Goal: Find specific page/section: Find specific page/section

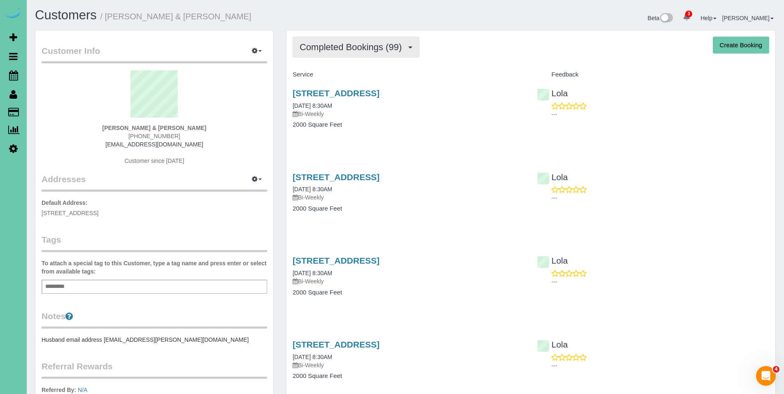
click at [345, 41] on button "Completed Bookings (99)" at bounding box center [355, 47] width 127 height 21
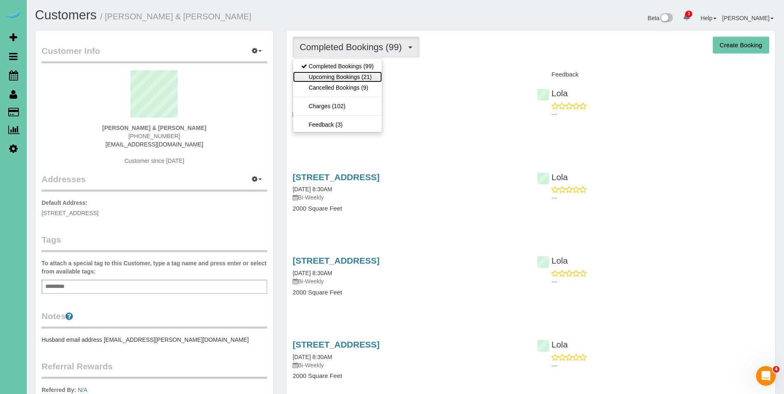
click at [341, 76] on link "Upcoming Bookings (21)" at bounding box center [337, 77] width 89 height 11
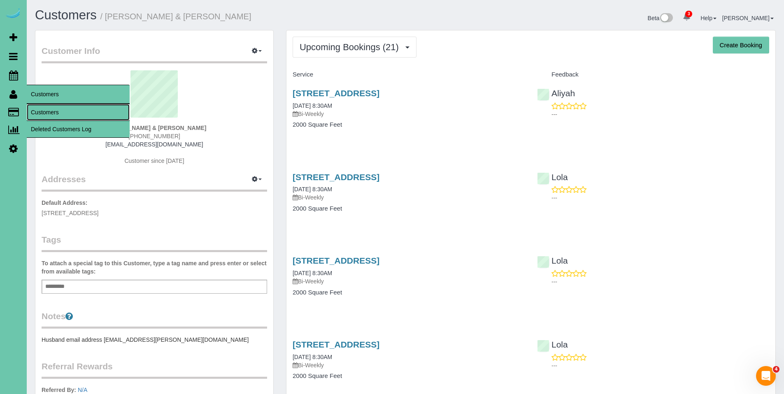
click at [49, 109] on link "Customers" at bounding box center [78, 112] width 103 height 16
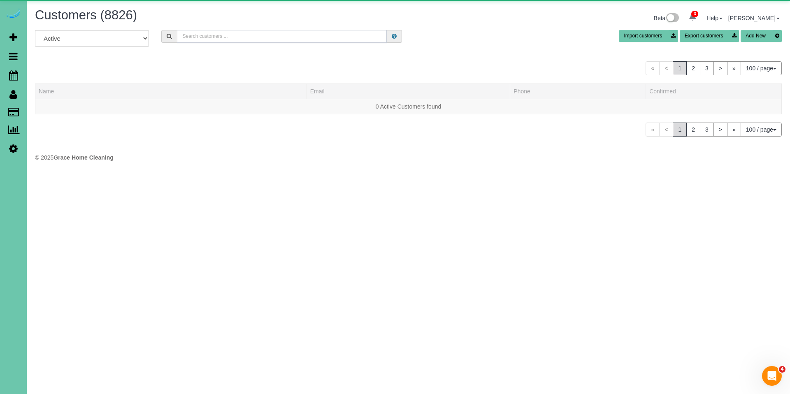
click at [331, 34] on input "text" at bounding box center [282, 36] width 210 height 13
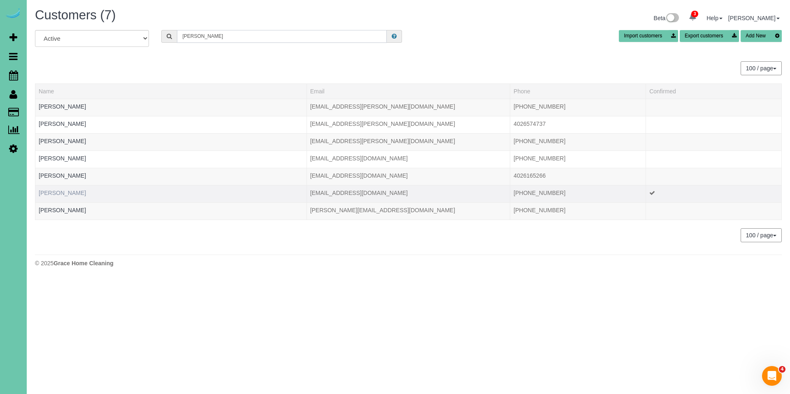
type input "[PERSON_NAME]"
click at [70, 191] on link "[PERSON_NAME]" at bounding box center [62, 193] width 47 height 7
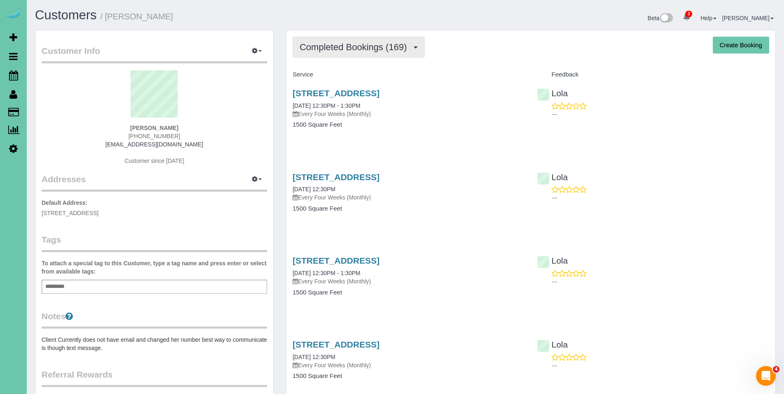
click at [380, 49] on span "Completed Bookings (169)" at bounding box center [354, 47] width 111 height 10
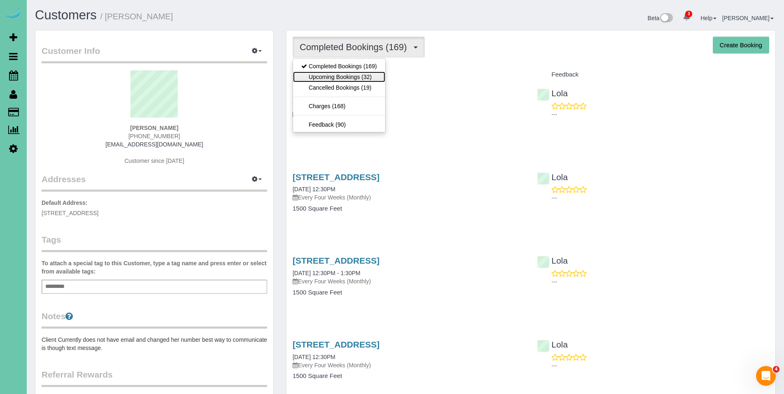
click at [359, 81] on link "Upcoming Bookings (32)" at bounding box center [339, 77] width 92 height 11
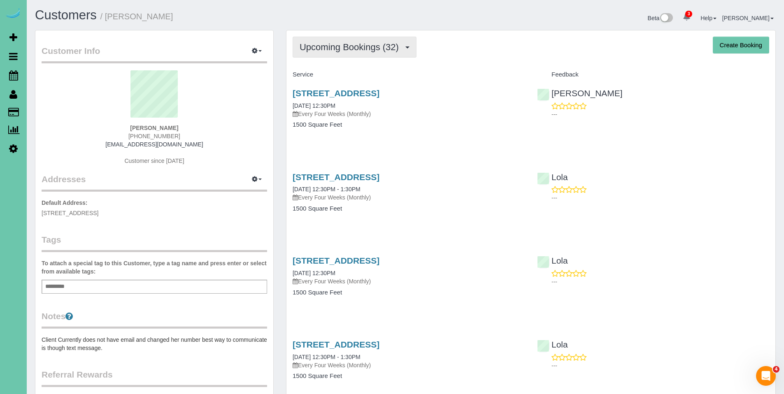
click at [346, 51] on span "Upcoming Bookings (32)" at bounding box center [350, 47] width 103 height 10
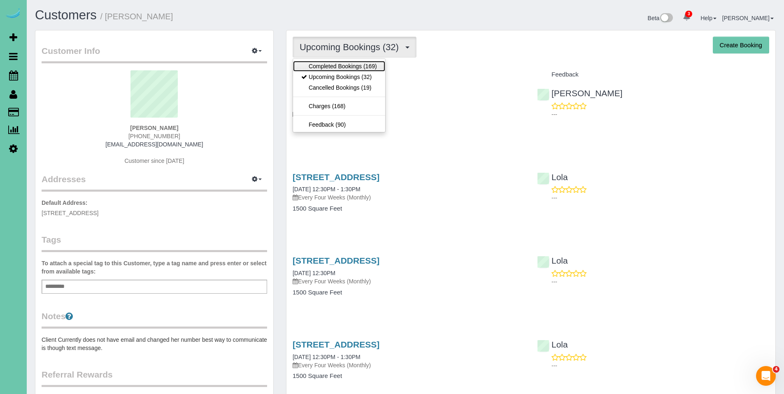
click at [341, 65] on link "Completed Bookings (169)" at bounding box center [339, 66] width 92 height 11
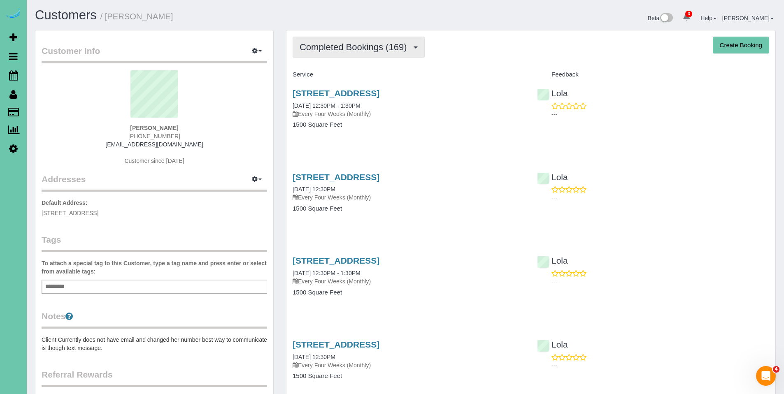
click at [344, 53] on button "Completed Bookings (169)" at bounding box center [358, 47] width 132 height 21
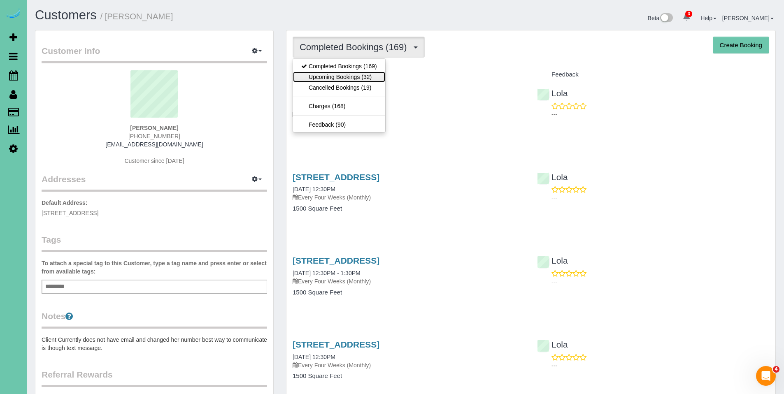
click at [334, 79] on link "Upcoming Bookings (32)" at bounding box center [339, 77] width 92 height 11
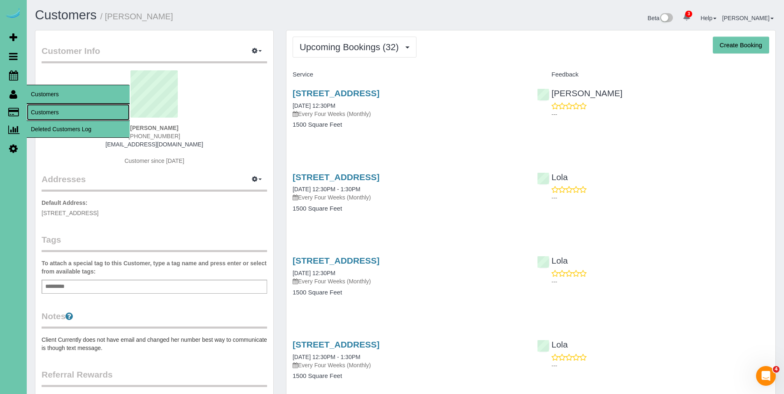
click at [53, 114] on link "Customers" at bounding box center [78, 112] width 103 height 16
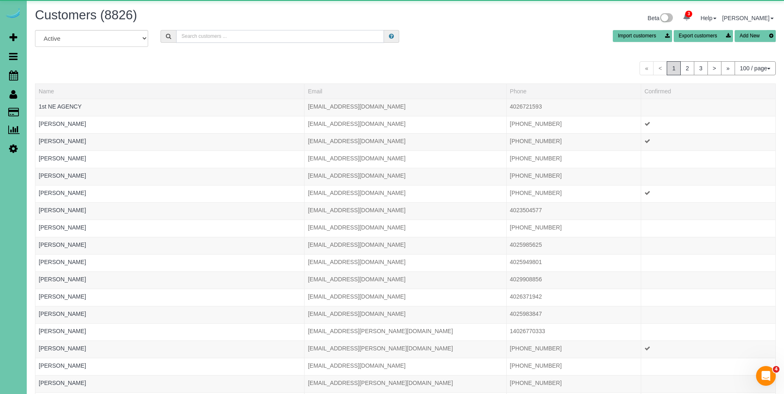
click at [214, 35] on input "text" at bounding box center [280, 36] width 208 height 13
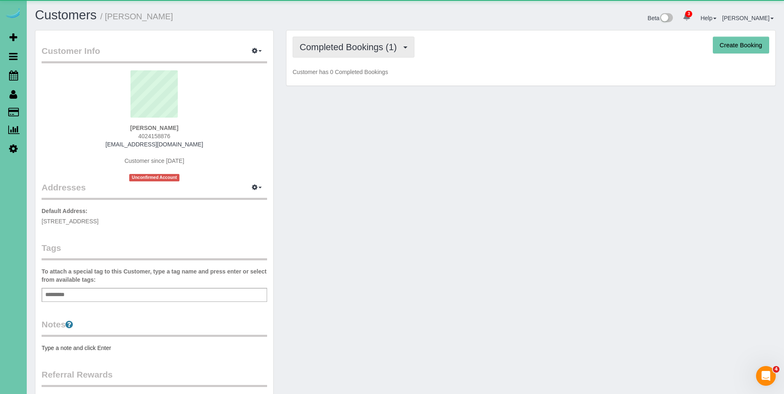
click at [386, 42] on span "Completed Bookings (1)" at bounding box center [349, 47] width 101 height 10
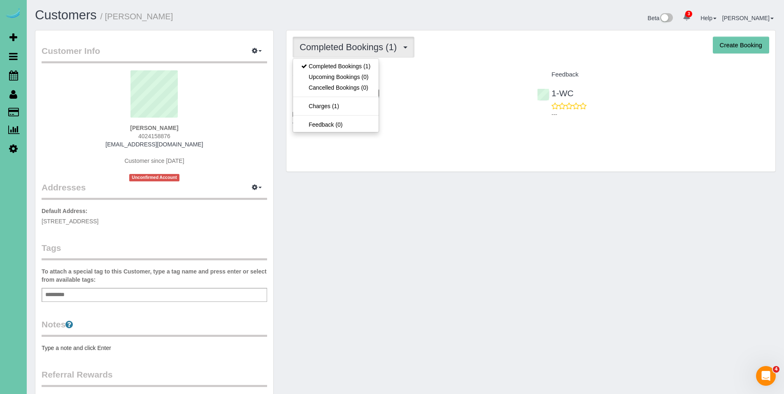
click at [379, 95] on link "2415 South 165th Avenue, Omaha, NE 68130" at bounding box center [335, 92] width 87 height 9
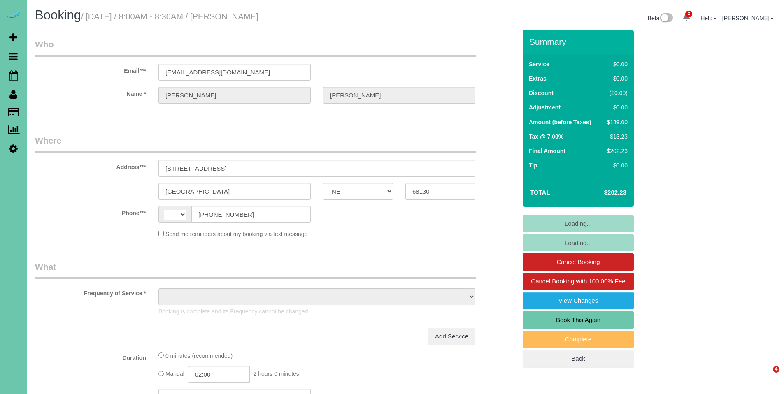
select select "NE"
select select "string:US"
select select "object:728"
